Goal: Task Accomplishment & Management: Complete application form

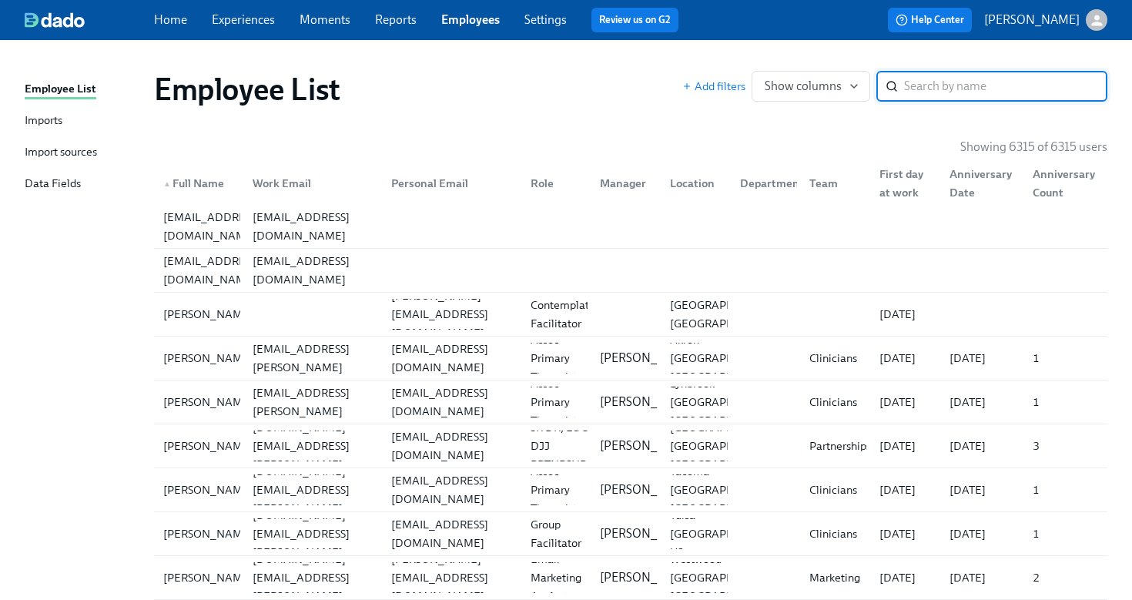
click at [914, 93] on input "search" at bounding box center [1005, 86] width 203 height 31
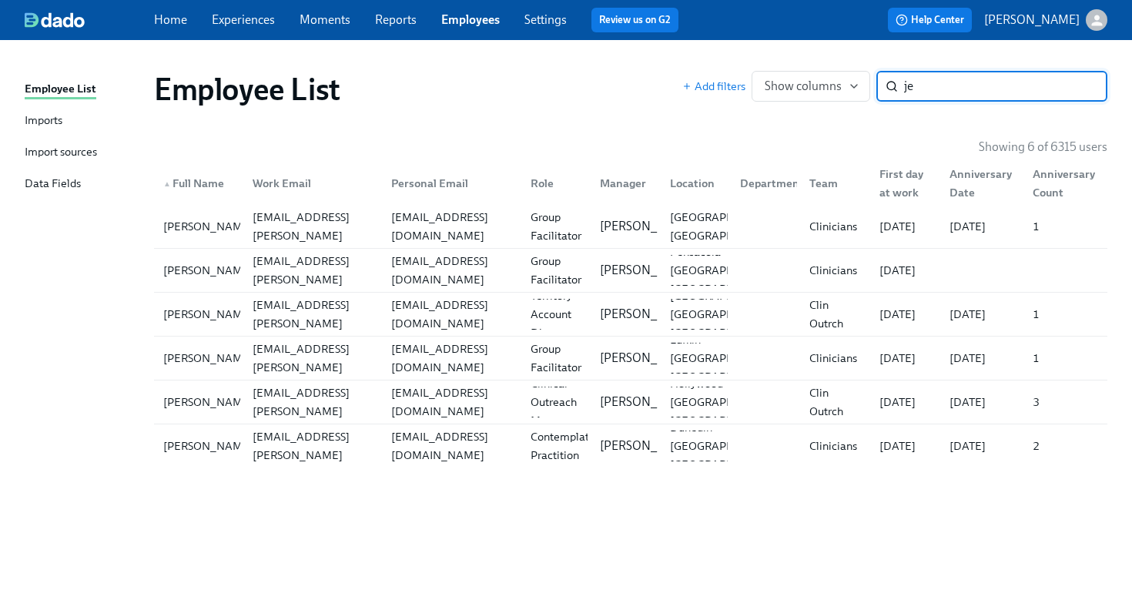
type input "j"
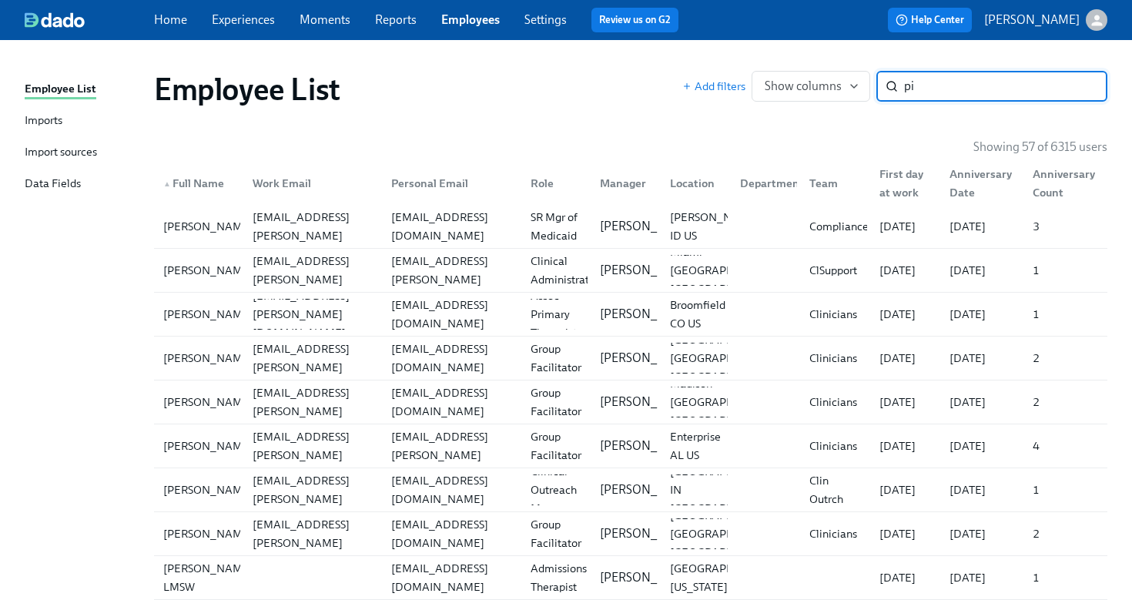
type input "p"
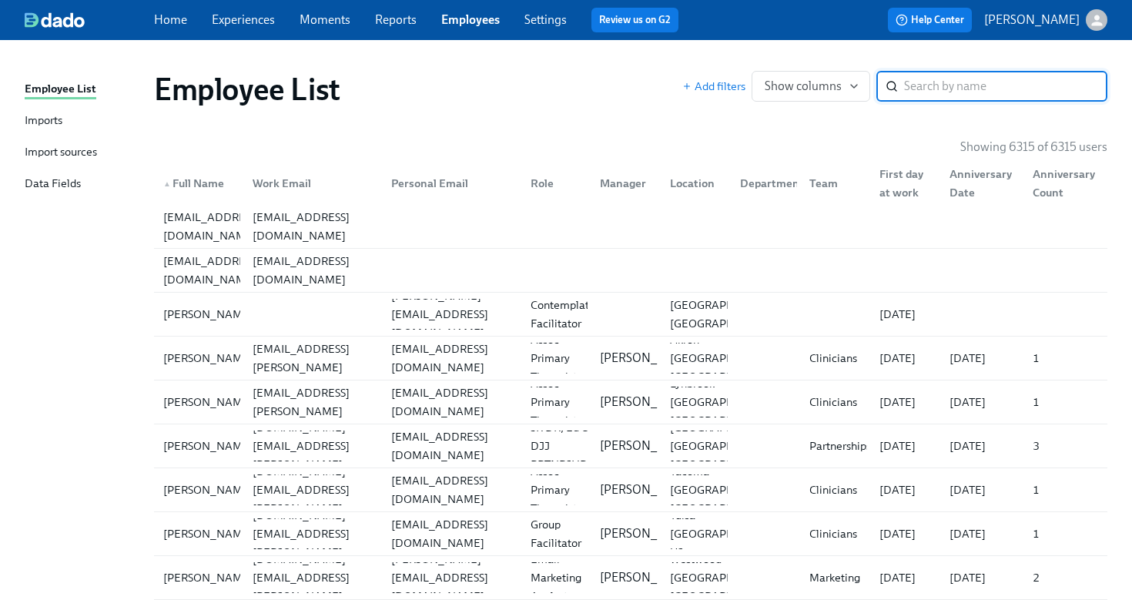
click at [481, 22] on link "Employees" at bounding box center [470, 19] width 59 height 15
click at [913, 78] on input "search" at bounding box center [1005, 86] width 203 height 31
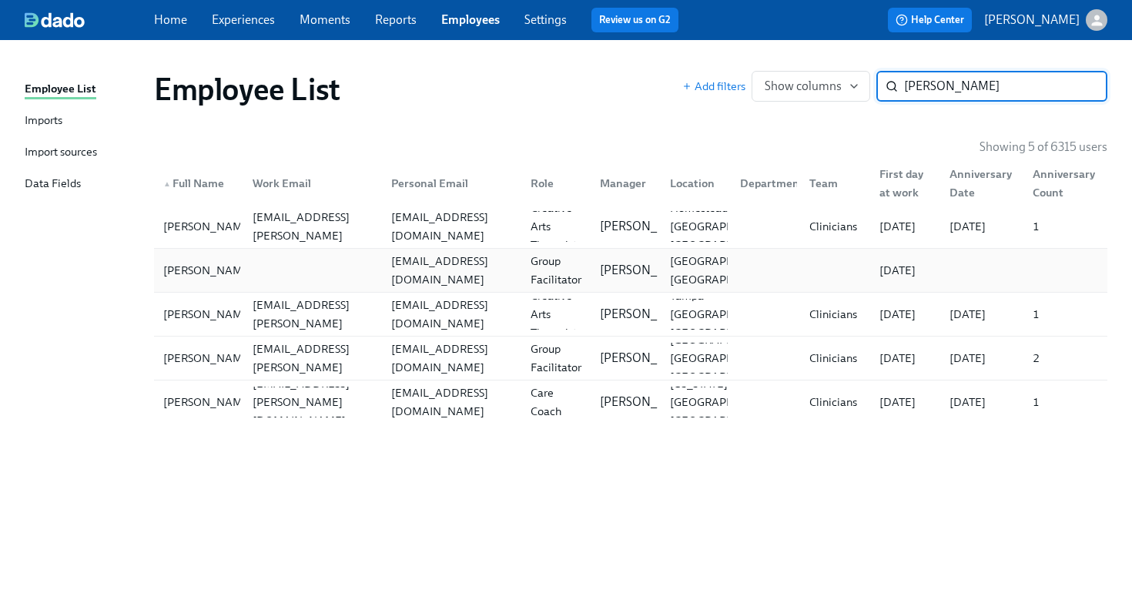
type input "[PERSON_NAME]"
click at [374, 274] on div at bounding box center [309, 270] width 139 height 31
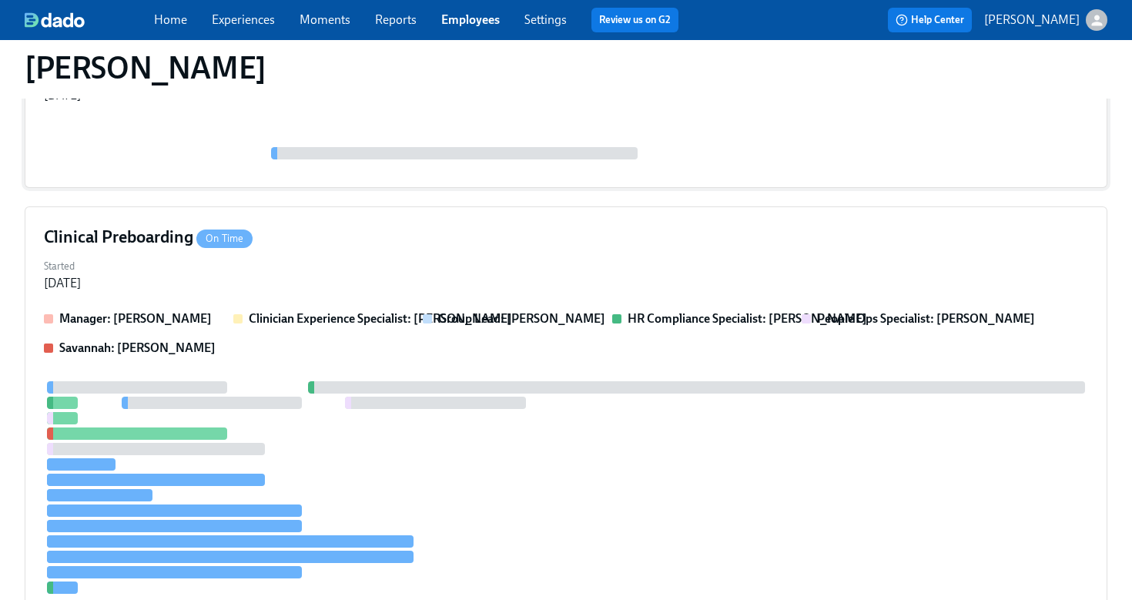
scroll to position [419, 0]
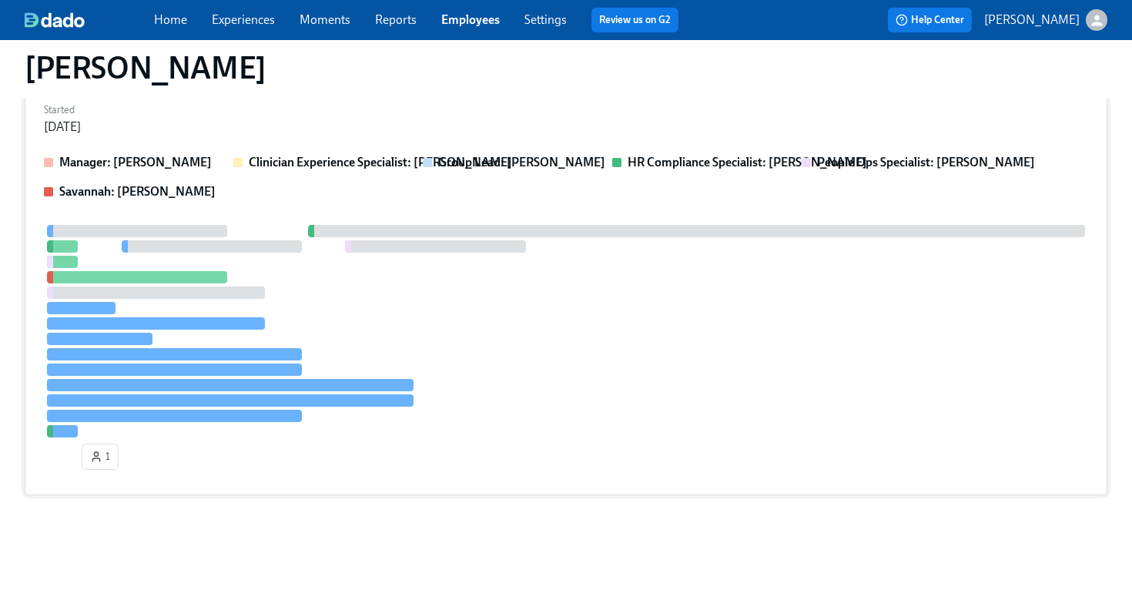
click at [596, 294] on div at bounding box center [566, 331] width 1044 height 213
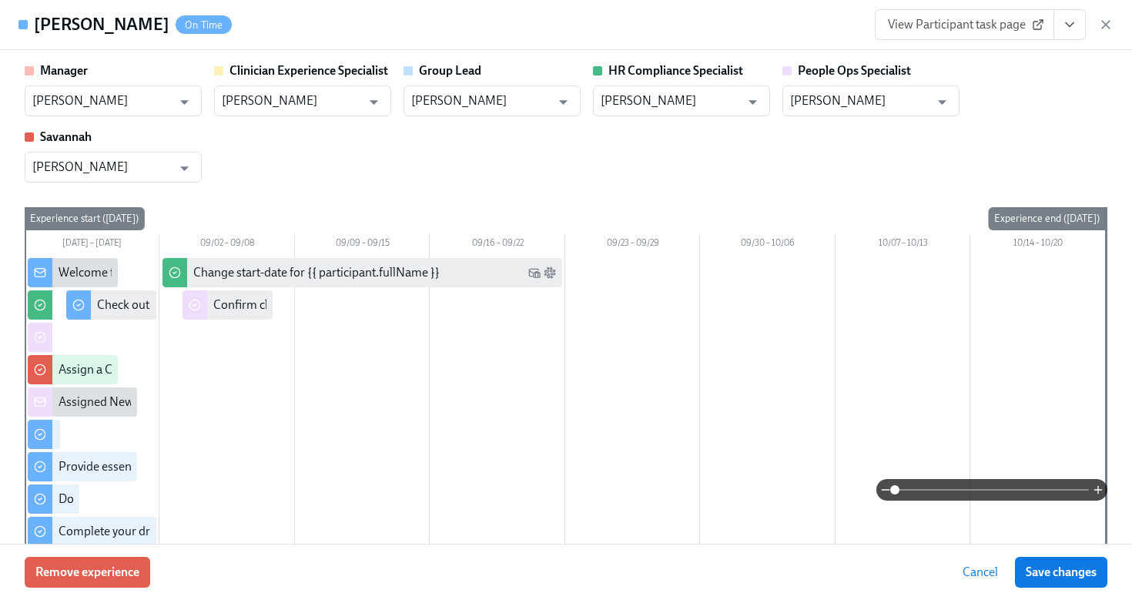
click at [1073, 29] on icon "View task page" at bounding box center [1069, 24] width 15 height 15
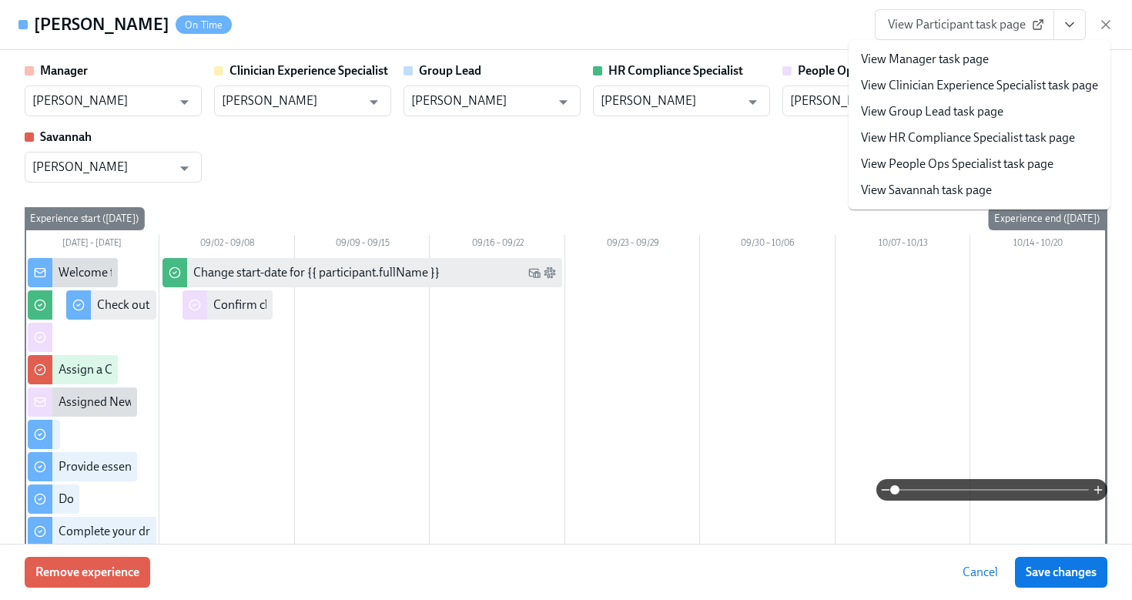
click at [999, 139] on link "View HR Compliance Specialist task page" at bounding box center [968, 137] width 214 height 17
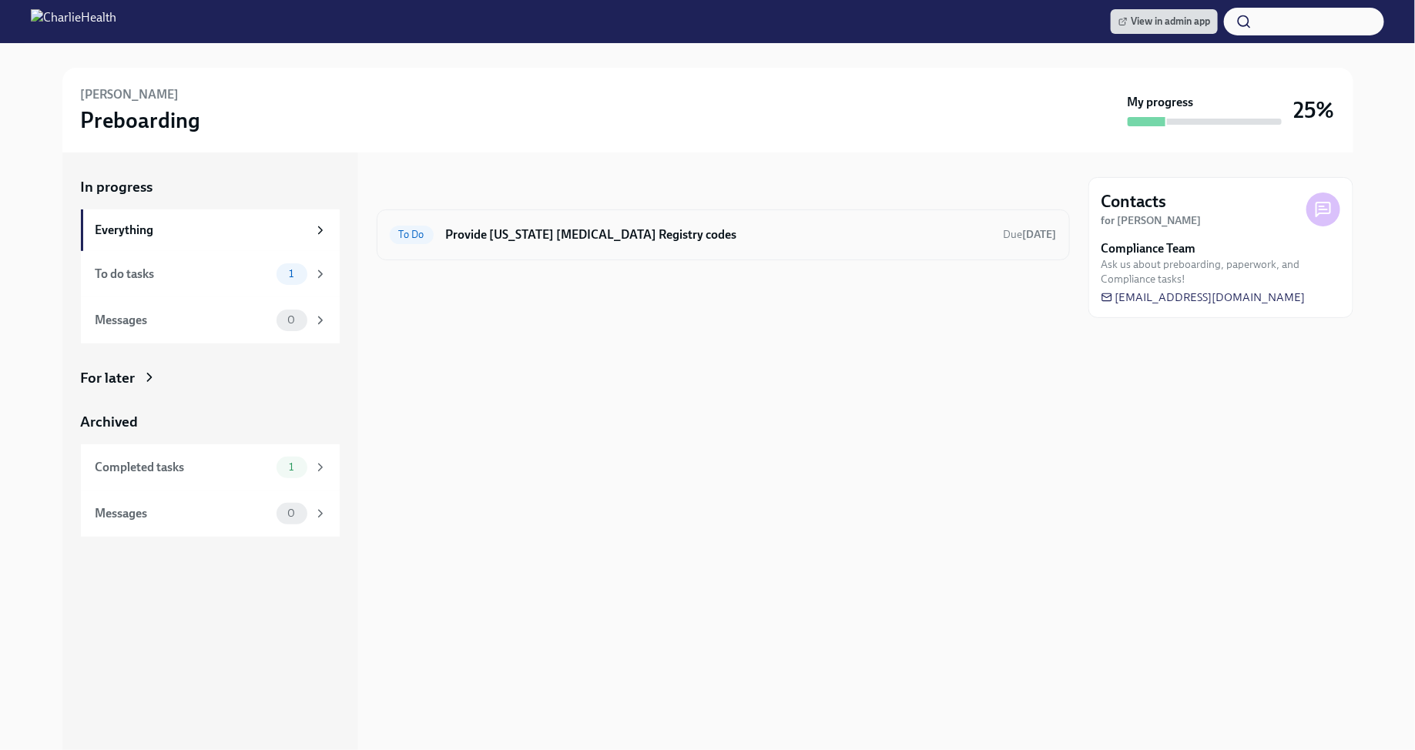
click at [708, 236] on h6 "Provide [US_STATE] [MEDICAL_DATA] Registry codes" at bounding box center [718, 234] width 545 height 17
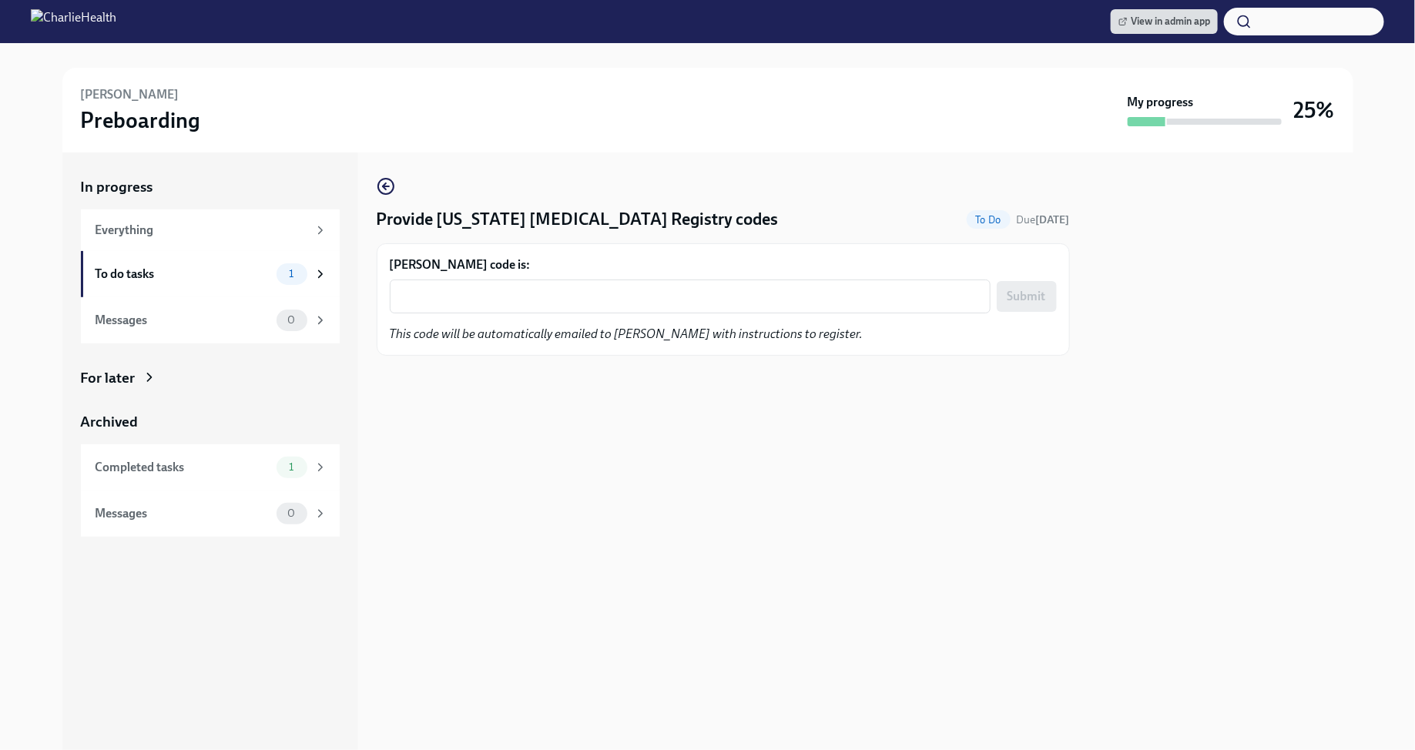
click at [681, 278] on form "[PERSON_NAME] code is: x ​ Submit" at bounding box center [723, 285] width 667 height 57
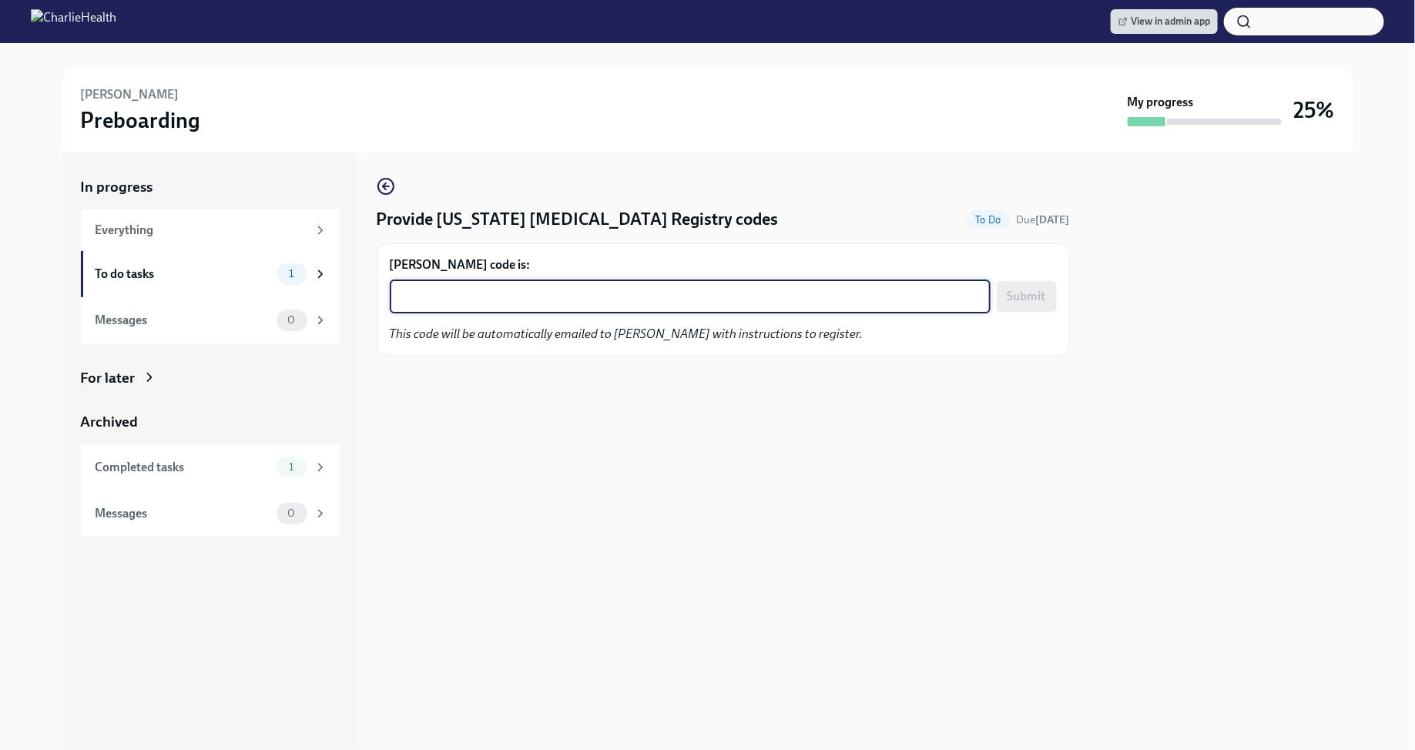
click at [675, 294] on textarea "[PERSON_NAME] code is:" at bounding box center [690, 296] width 582 height 18
paste textarea "LLRJGTMNLBLF"
type textarea "LLRJGTMNLBLF"
click at [1017, 294] on span "Submit" at bounding box center [1027, 296] width 39 height 15
